Goal: Information Seeking & Learning: Find specific fact

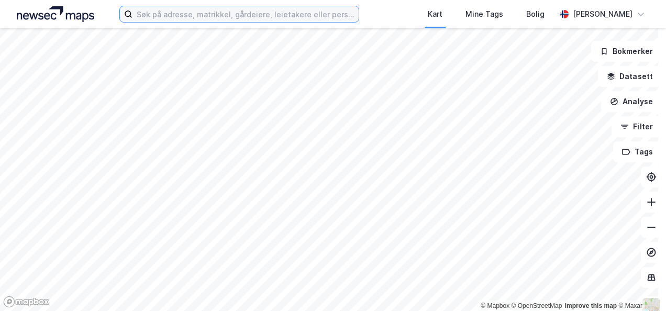
click at [227, 14] on input at bounding box center [246, 14] width 226 height 16
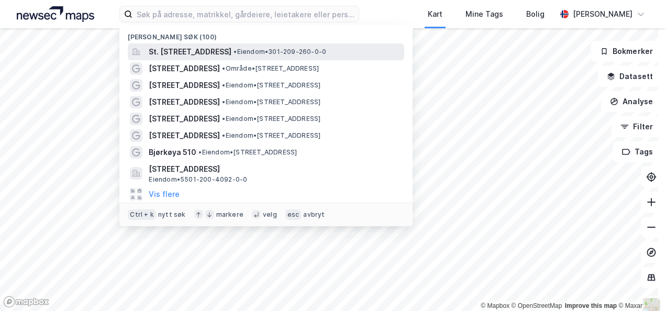
click at [221, 49] on span "St. [STREET_ADDRESS]" at bounding box center [190, 52] width 83 height 13
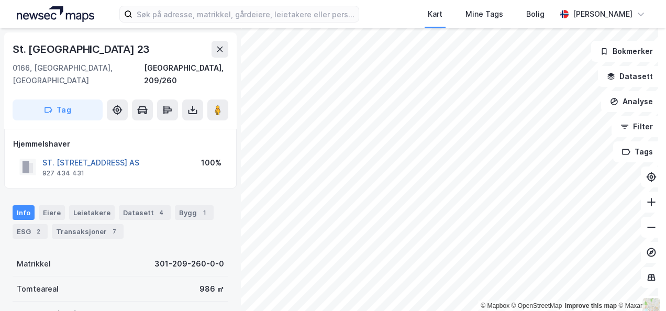
click at [0, 0] on button "ST. [STREET_ADDRESS] AS" at bounding box center [0, 0] width 0 height 0
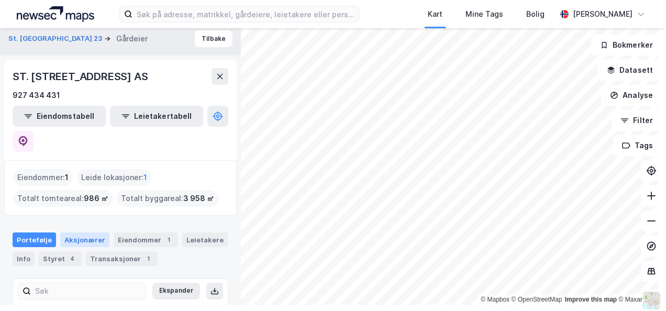
click at [87, 233] on div "Aksjonærer" at bounding box center [84, 240] width 49 height 15
